Goal: Task Accomplishment & Management: Use online tool/utility

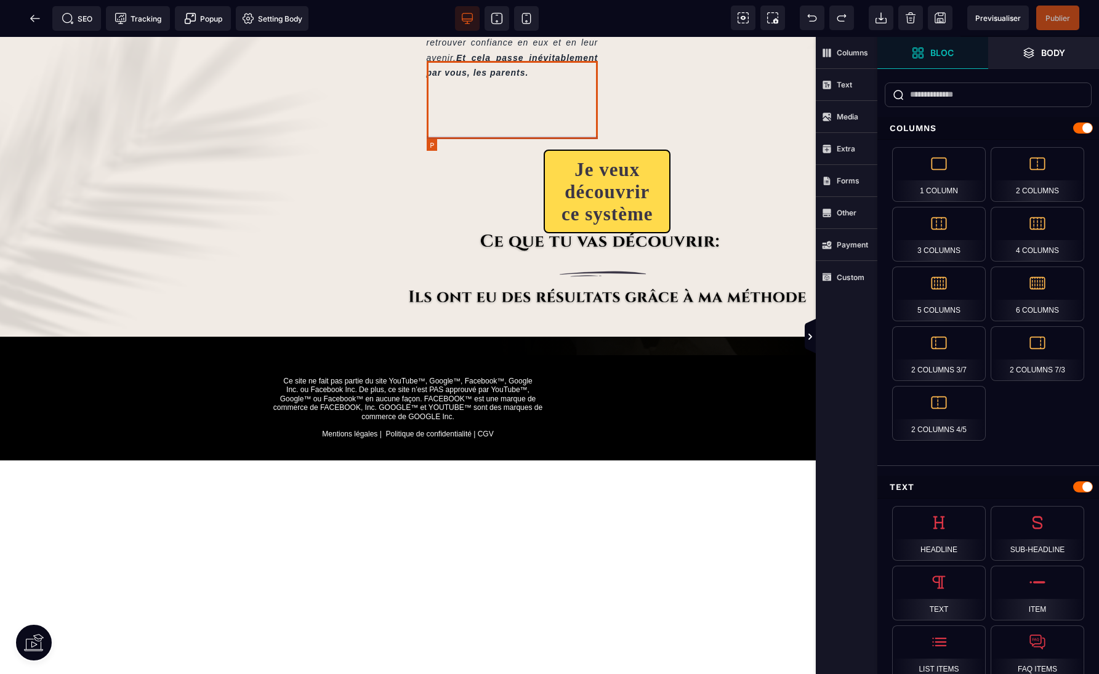
scroll to position [1409, 0]
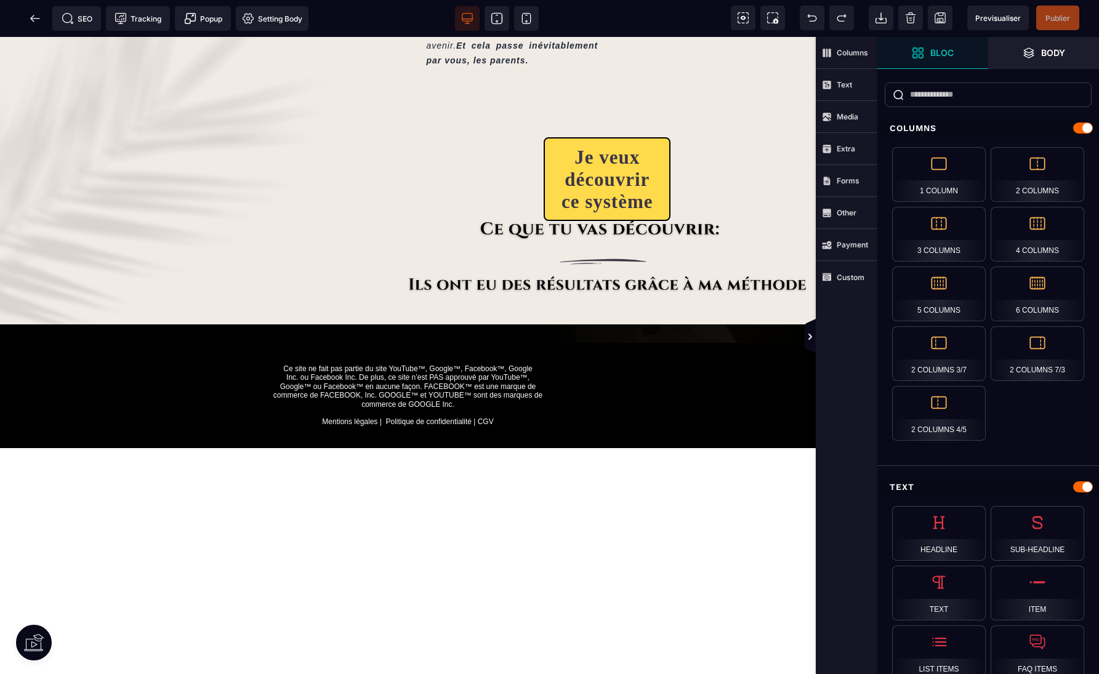
click at [17, 19] on div "SEO Tracking Popup Setting Body" at bounding box center [158, 18] width 310 height 25
click at [26, 18] on span at bounding box center [35, 18] width 25 height 25
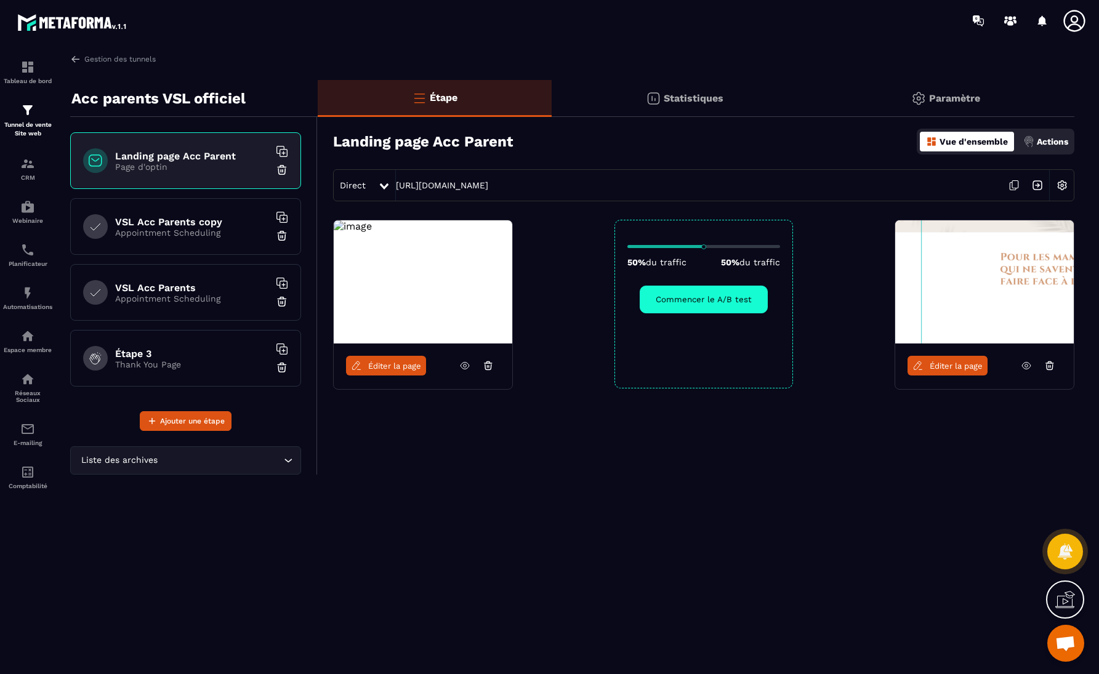
click at [400, 364] on span "Éditer la page" at bounding box center [394, 365] width 53 height 9
